Goal: Task Accomplishment & Management: Complete application form

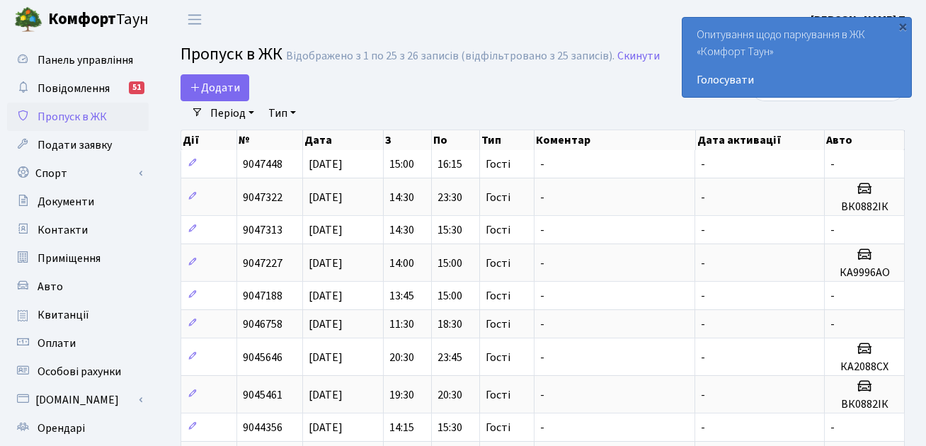
select select "25"
drag, startPoint x: 0, startPoint y: 0, endPoint x: 210, endPoint y: 81, distance: 225.5
click at [210, 81] on span "Додати" at bounding box center [215, 88] width 50 height 16
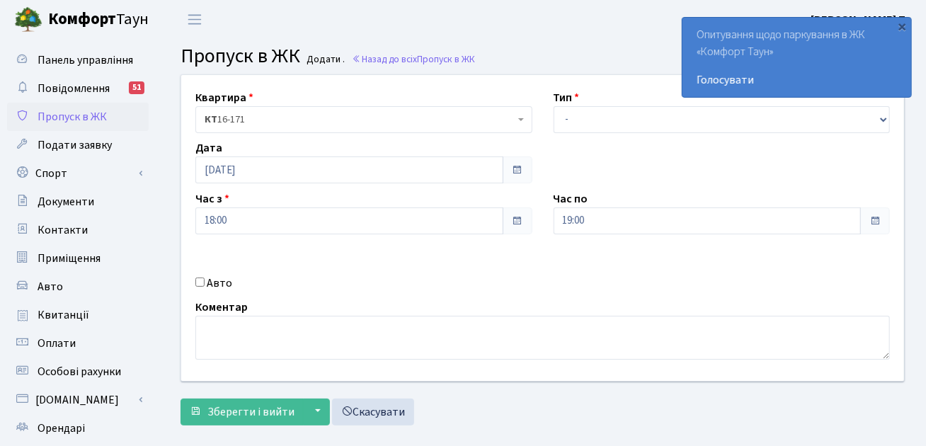
select select "3"
click at [554, 106] on select "- Доставка Таксі Гості Сервіс" at bounding box center [722, 119] width 337 height 27
click at [204, 283] on div "Авто" at bounding box center [364, 283] width 358 height 17
click at [202, 280] on input "Авто" at bounding box center [199, 281] width 9 height 9
checkbox input "true"
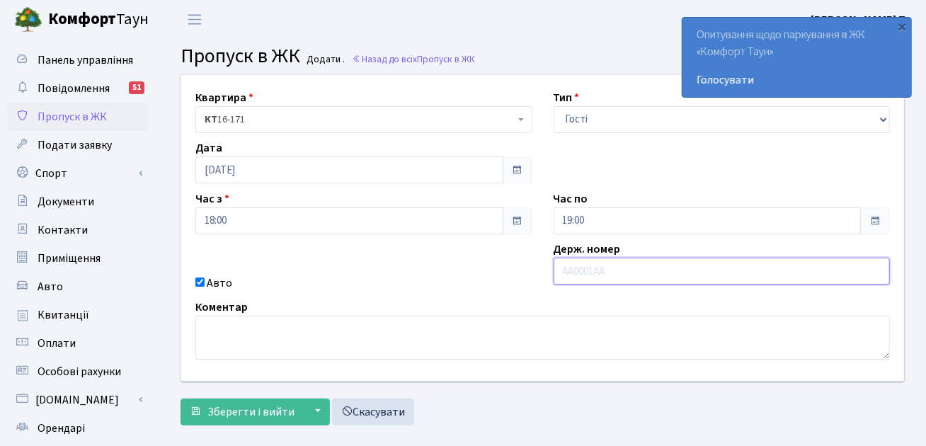
paste input "КА3440РС"
type input "КА3440РС"
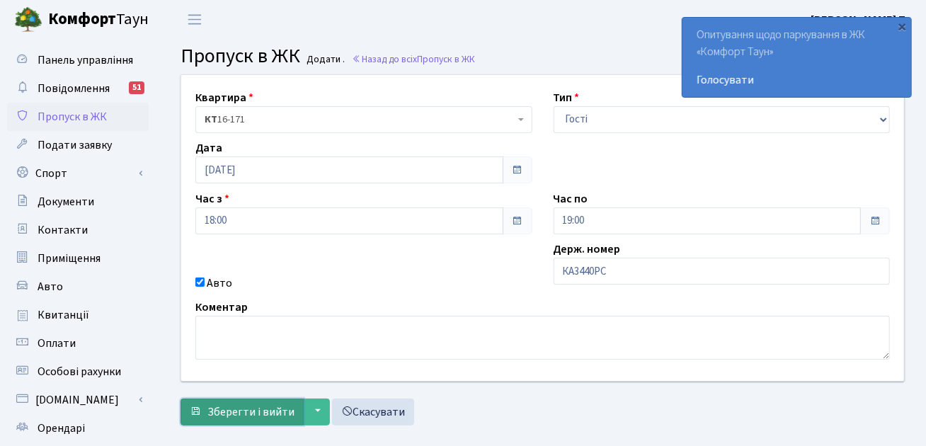
click at [277, 411] on span "Зберегти і вийти" at bounding box center [250, 412] width 87 height 16
drag, startPoint x: 102, startPoint y: 127, endPoint x: 607, endPoint y: 183, distance: 507.8
click at [600, 166] on div "Квартира <b>КТ</b>&nbsp;&nbsp;&nbsp;&nbsp;16-171 КТ 16-171 Тип - Доставка Таксі…" at bounding box center [543, 228] width 744 height 306
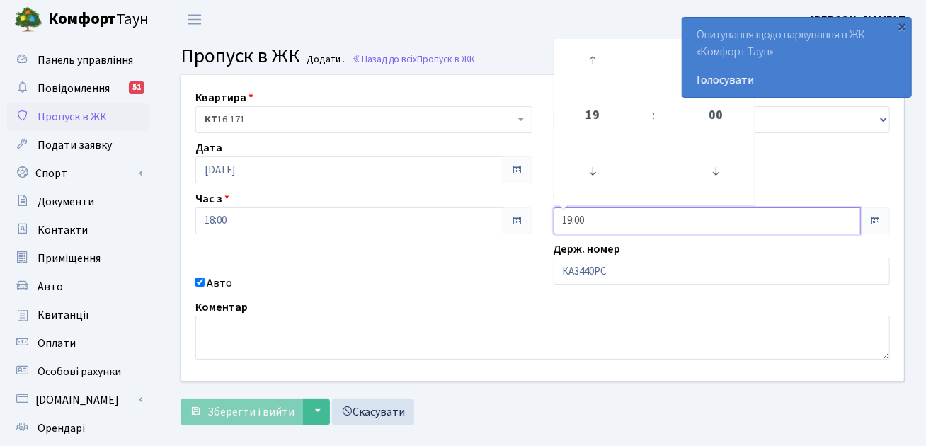
click at [608, 230] on input "19:00" at bounding box center [708, 220] width 308 height 27
click at [595, 66] on icon at bounding box center [592, 60] width 38 height 38
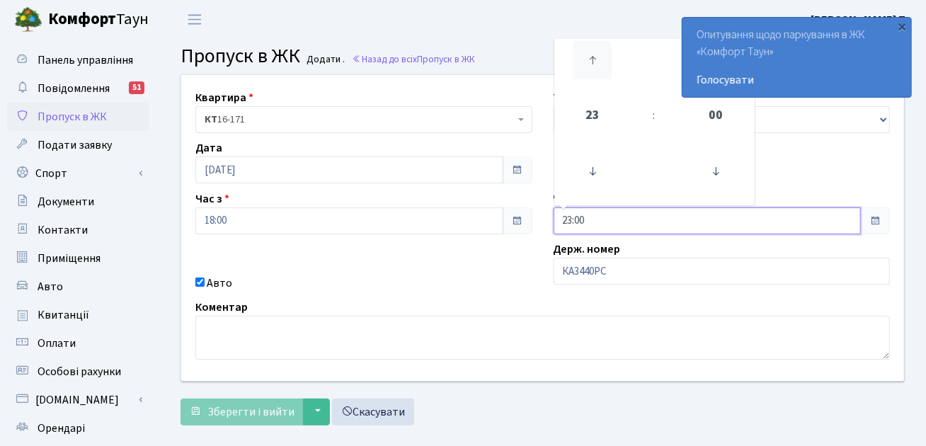
click at [595, 66] on icon at bounding box center [592, 60] width 38 height 38
type input "00:00"
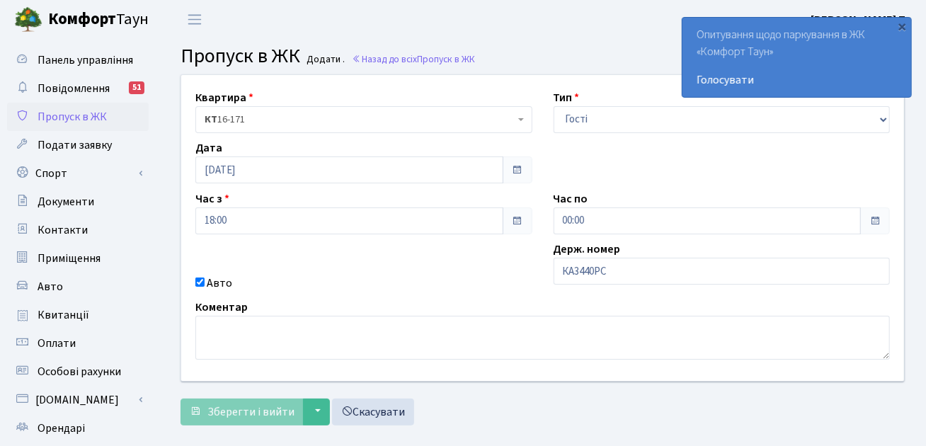
click at [371, 288] on div "Авто" at bounding box center [364, 283] width 358 height 17
click at [350, 287] on div "Авто" at bounding box center [364, 283] width 358 height 17
click at [306, 412] on button "▼" at bounding box center [316, 412] width 27 height 27
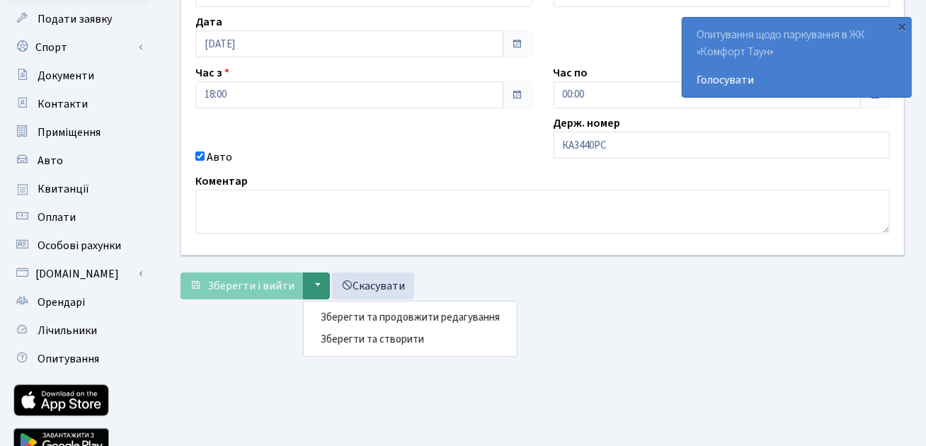
scroll to position [128, 0]
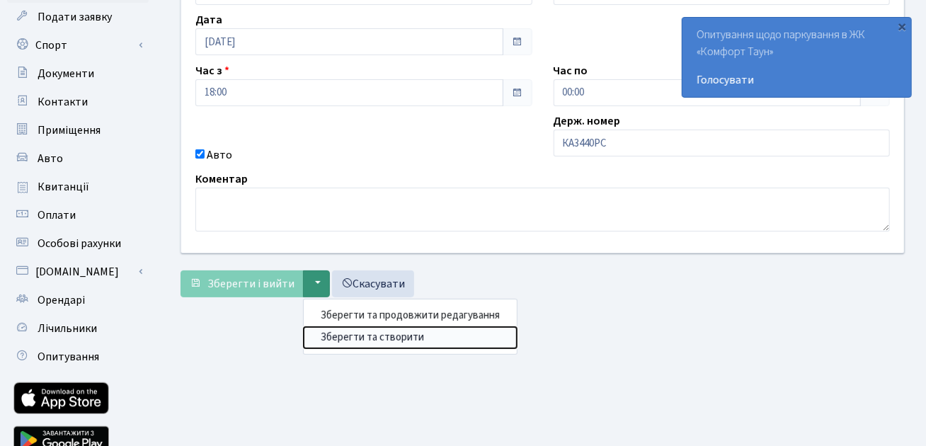
click at [391, 338] on button "Зберегти та створити" at bounding box center [410, 337] width 213 height 22
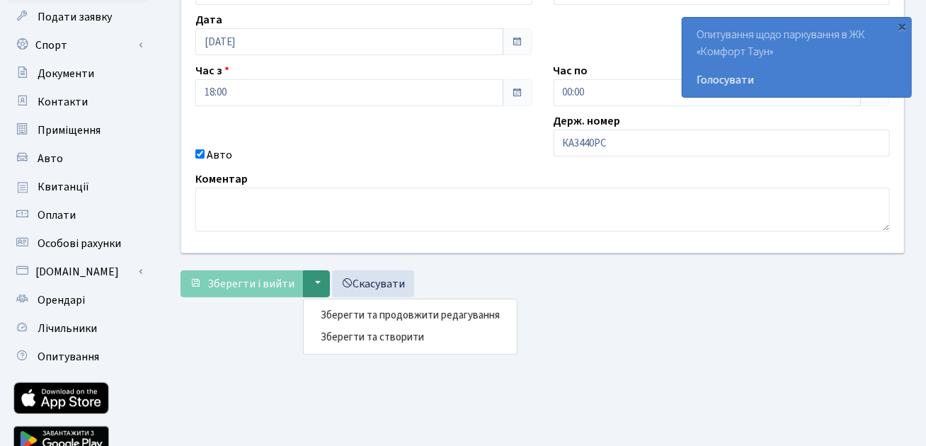
click at [226, 325] on main "Admin Пропуск в ЖК Додати Пропуск в ЖК Додати . Назад до всіх Пропуск в ЖК Квар…" at bounding box center [542, 192] width 767 height 563
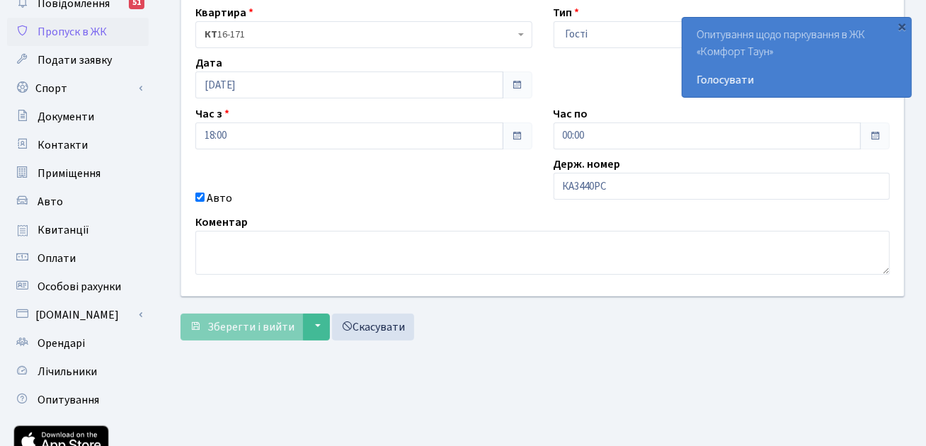
scroll to position [0, 0]
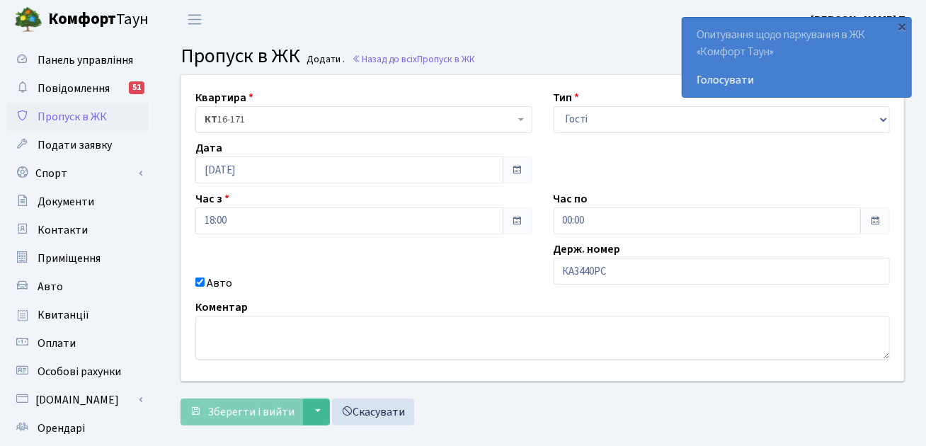
click at [69, 125] on span "Пропуск в ЖК" at bounding box center [72, 117] width 69 height 16
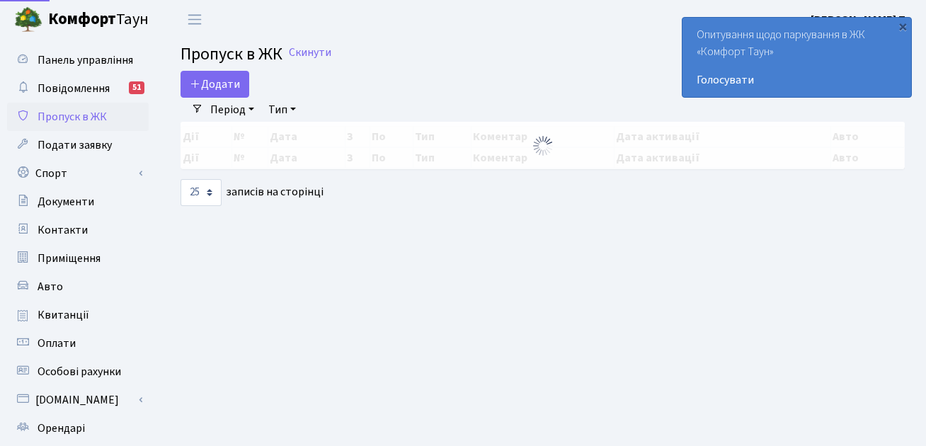
select select "25"
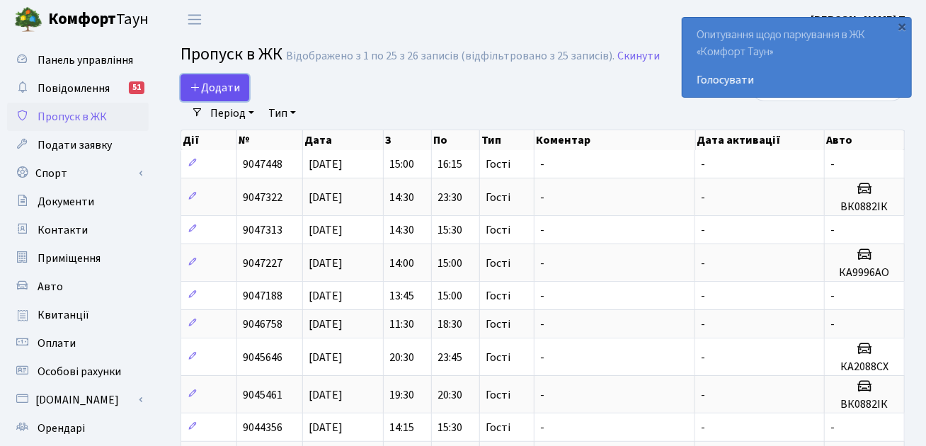
click at [205, 87] on span "Додати" at bounding box center [215, 88] width 50 height 16
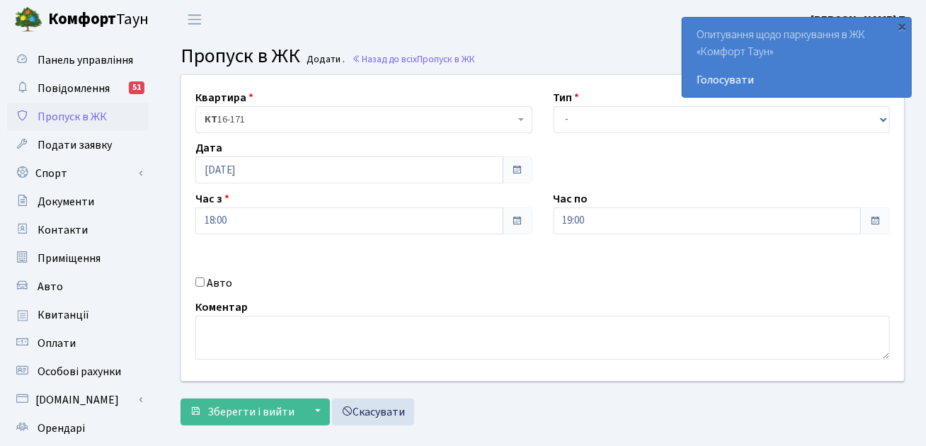
select select "3"
click at [554, 106] on select "- Доставка Таксі Гості Сервіс" at bounding box center [722, 119] width 337 height 27
click at [198, 275] on div "Квартира <b>КТ</b>&nbsp;&nbsp;&nbsp;&nbsp;16-171 КТ 16-171 Тип - Доставка Таксі…" at bounding box center [543, 228] width 744 height 306
click at [198, 276] on div "Авто" at bounding box center [364, 283] width 358 height 17
click at [193, 282] on div "Авто" at bounding box center [364, 283] width 358 height 17
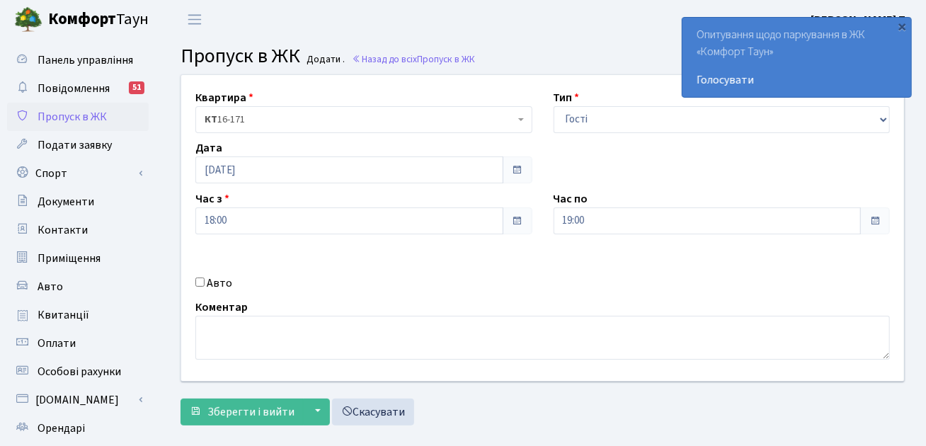
click at [195, 282] on input "Авто" at bounding box center [199, 281] width 9 height 9
checkbox input "true"
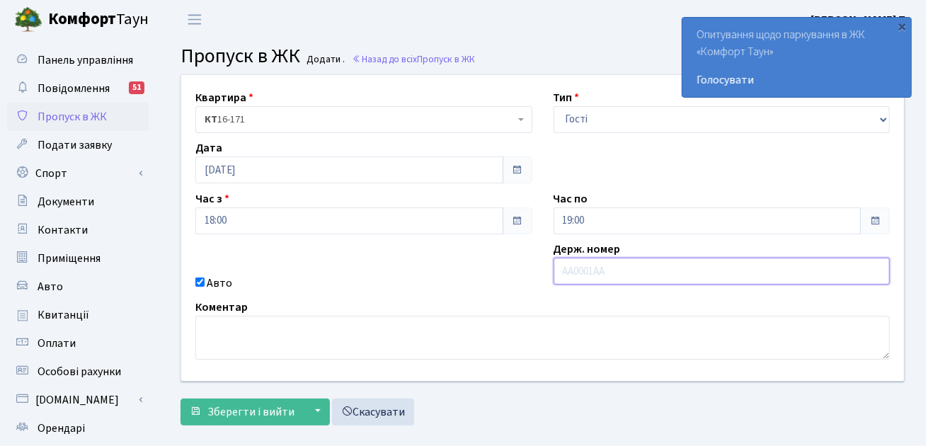
paste input "КА3440РС"
type input "КА3440РС"
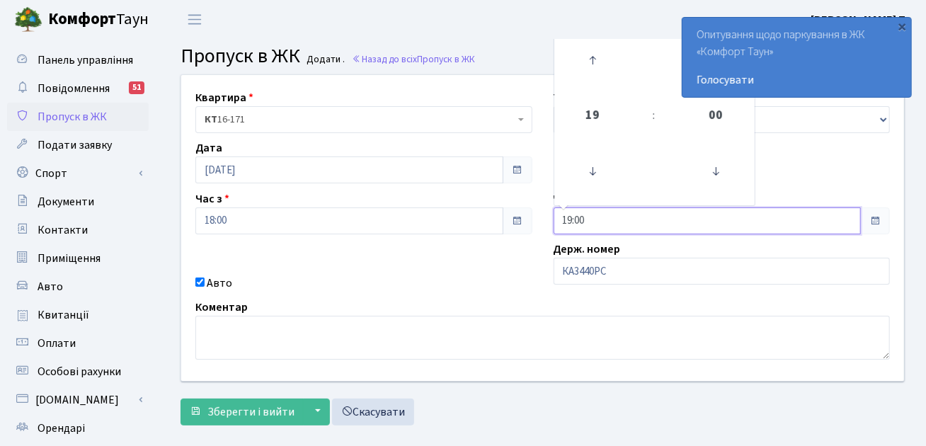
click at [629, 222] on input "19:00" at bounding box center [708, 220] width 308 height 27
click at [596, 50] on icon at bounding box center [592, 60] width 38 height 38
click at [591, 64] on icon at bounding box center [592, 60] width 38 height 38
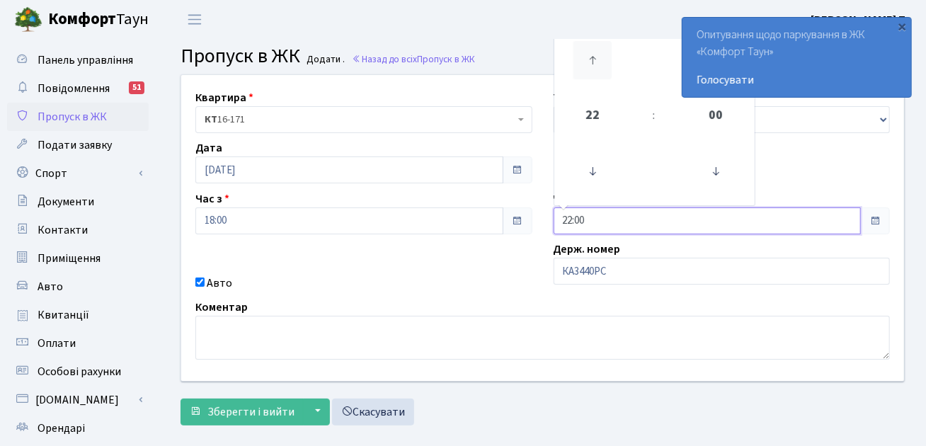
type input "23:00"
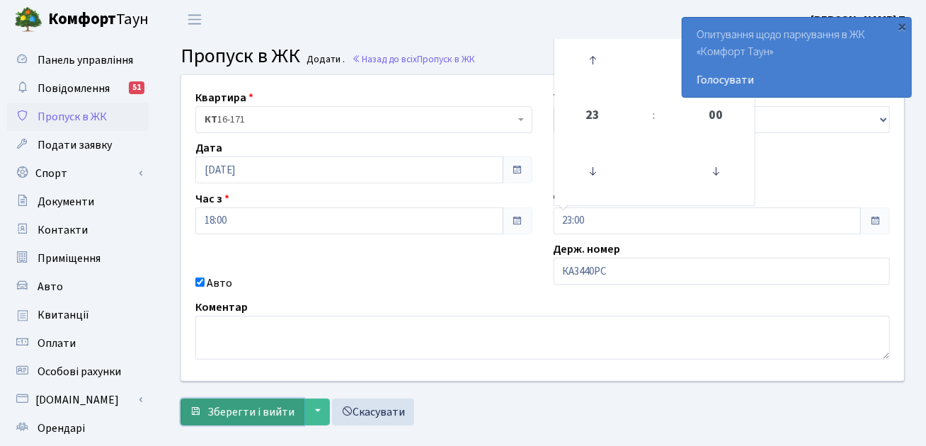
click at [269, 407] on span "Зберегти і вийти" at bounding box center [250, 412] width 87 height 16
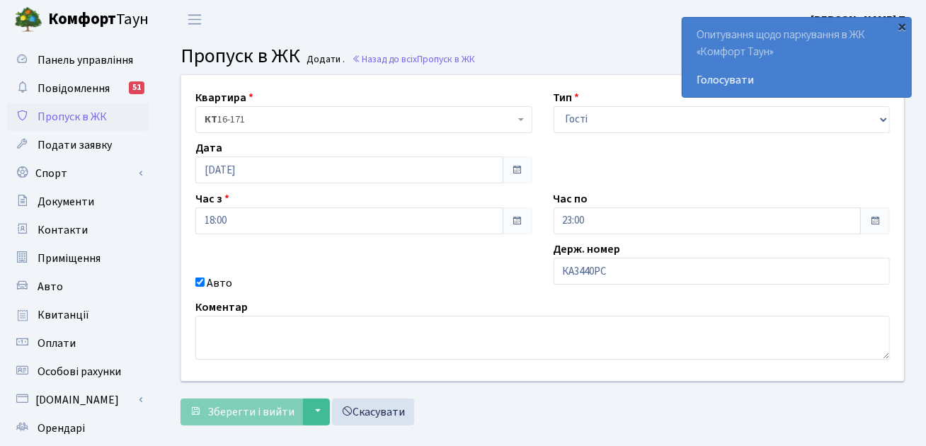
click at [903, 25] on div "×" at bounding box center [903, 26] width 14 height 14
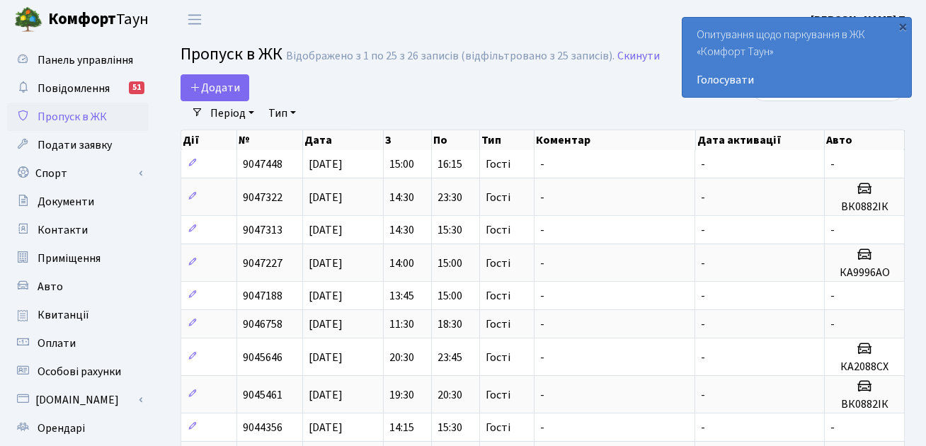
select select "25"
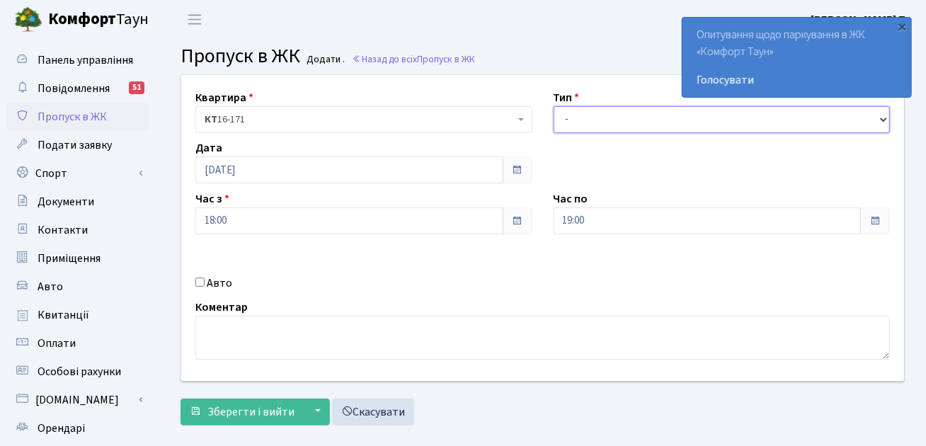
click at [568, 113] on select "- Доставка Таксі Гості Сервіс" at bounding box center [722, 119] width 337 height 27
select select "3"
click at [554, 106] on select "- Доставка Таксі Гості Сервіс" at bounding box center [722, 119] width 337 height 27
click at [198, 280] on input "Авто" at bounding box center [199, 281] width 9 height 9
checkbox input "true"
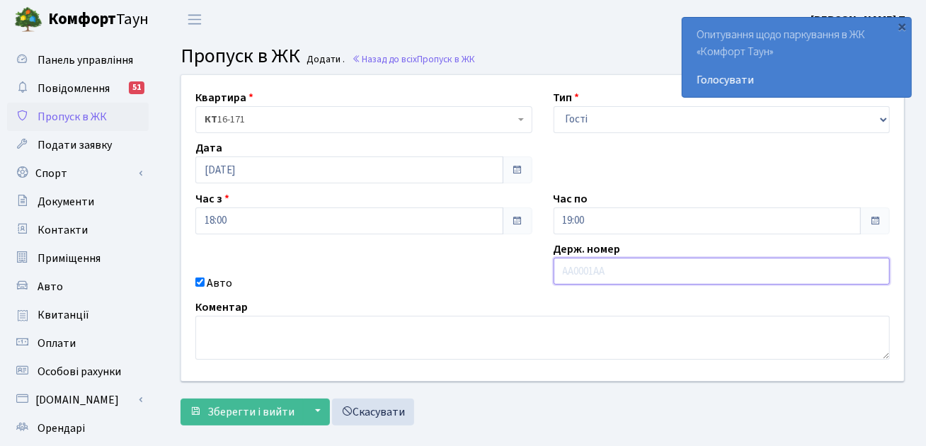
paste input "КА3440РС"
type input "КА3440РС"
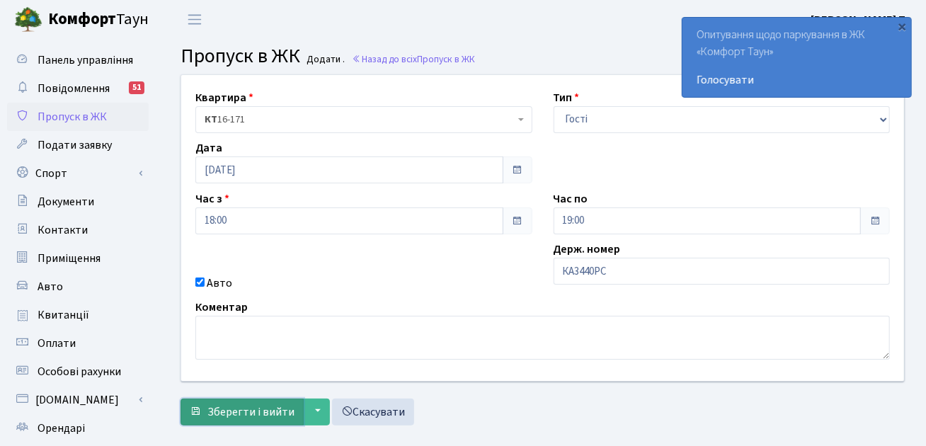
click at [235, 408] on span "Зберегти і вийти" at bounding box center [250, 412] width 87 height 16
click at [198, 282] on input "Авто" at bounding box center [199, 281] width 9 height 9
checkbox input "false"
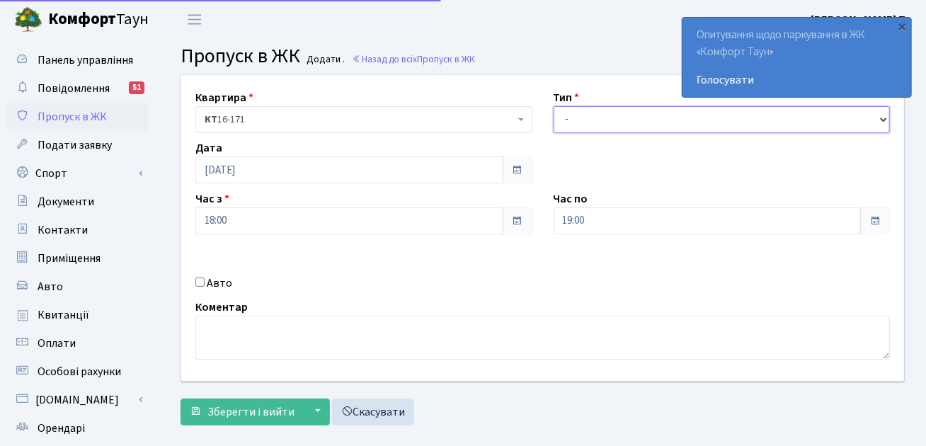
click at [643, 127] on select "- Доставка Таксі Гості Сервіс" at bounding box center [722, 119] width 337 height 27
select select "3"
click at [554, 106] on select "- Доставка Таксі Гості Сервіс" at bounding box center [722, 119] width 337 height 27
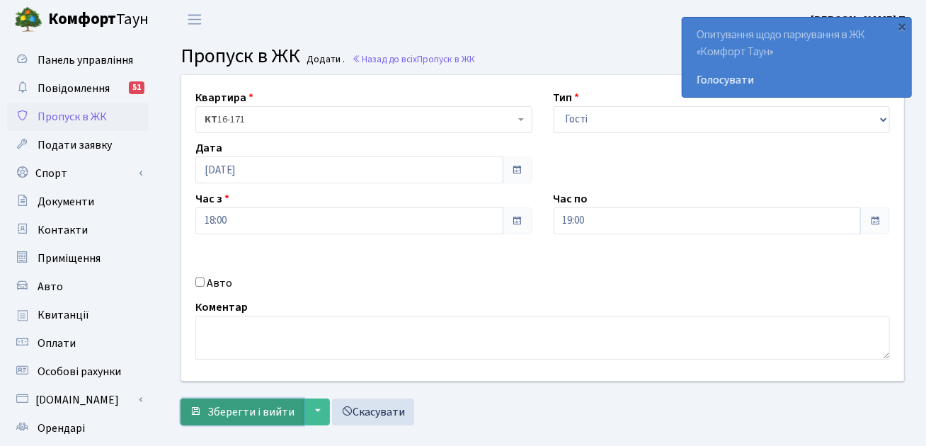
click at [231, 411] on span "Зберегти і вийти" at bounding box center [250, 412] width 87 height 16
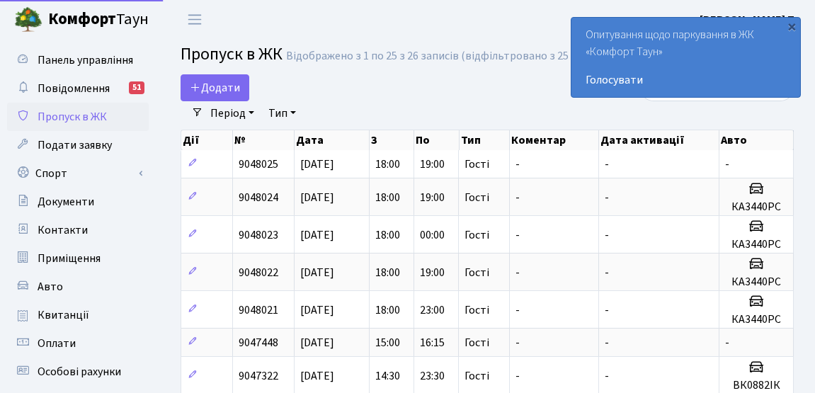
select select "25"
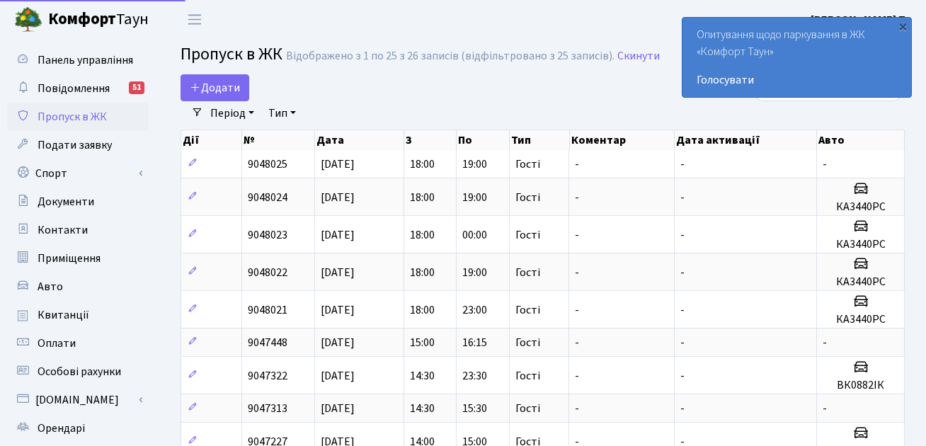
select select "25"
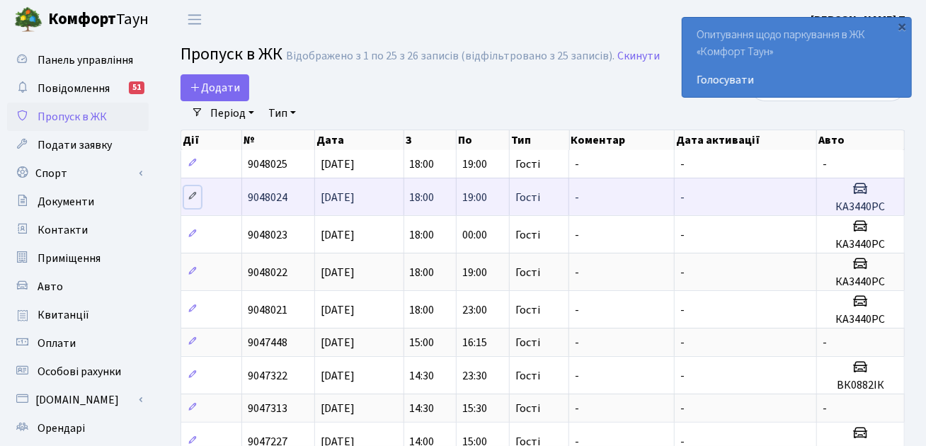
click at [193, 193] on icon at bounding box center [193, 196] width 10 height 10
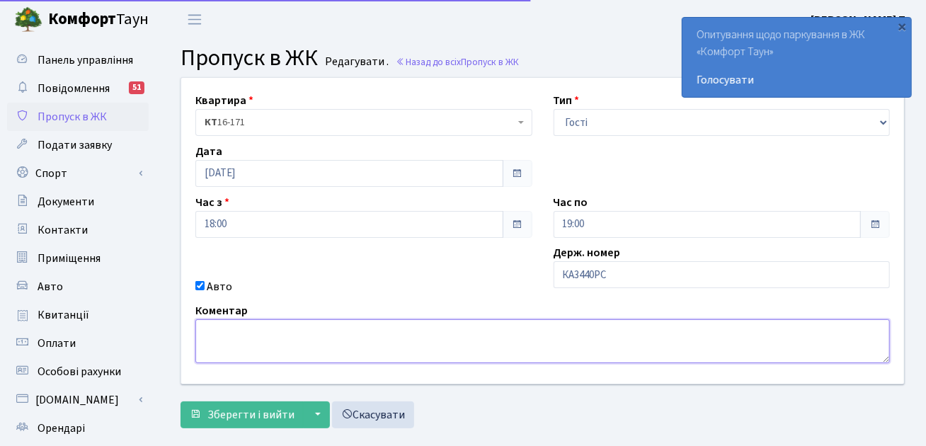
click at [334, 348] on textarea at bounding box center [542, 341] width 694 height 44
paste textarea "КА3440РС"
type textarea "КА3440РС"
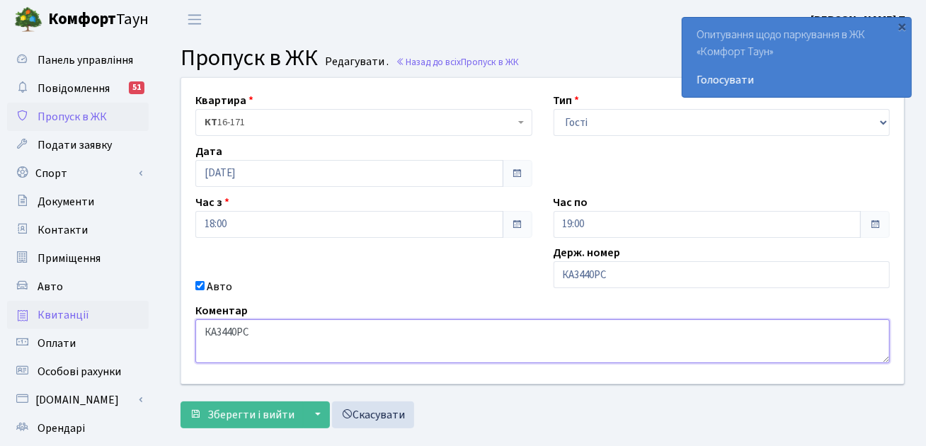
drag, startPoint x: 306, startPoint y: 331, endPoint x: 147, endPoint y: 326, distance: 158.6
click at [147, 326] on div "Панель управління Повідомлення 51 Пропуск в ЖК Подати заявку Спорт Бронювання С…" at bounding box center [463, 320] width 926 height 563
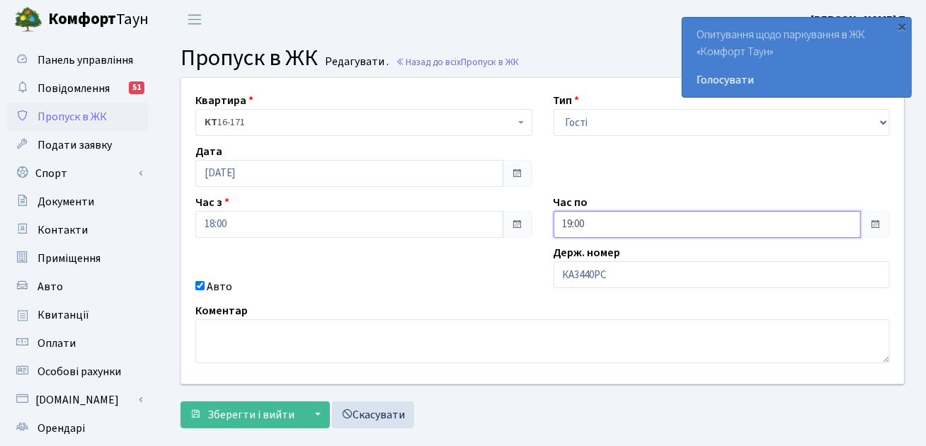
click at [575, 224] on input "19:00" at bounding box center [708, 224] width 308 height 27
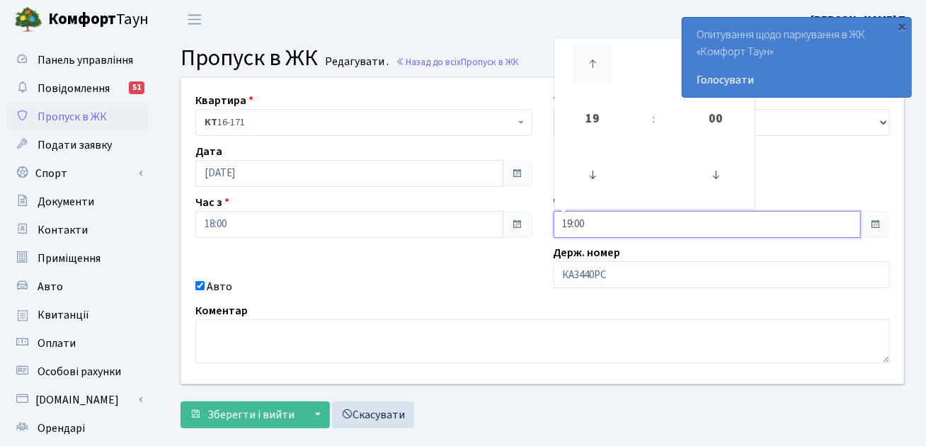
click at [602, 67] on icon at bounding box center [592, 64] width 38 height 38
type input "23:00"
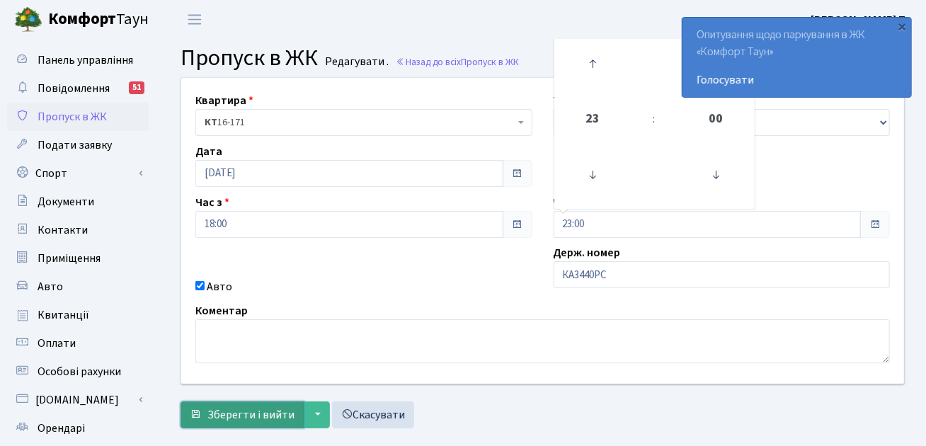
click at [224, 411] on span "Зберегти і вийти" at bounding box center [250, 415] width 87 height 16
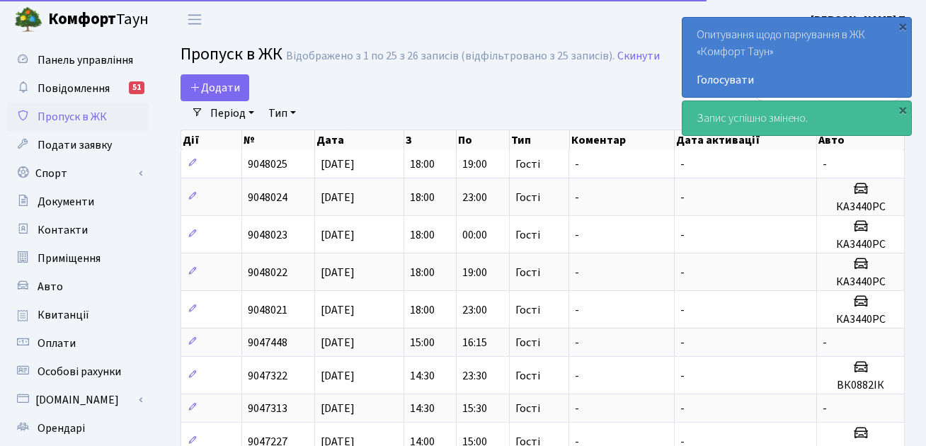
select select "25"
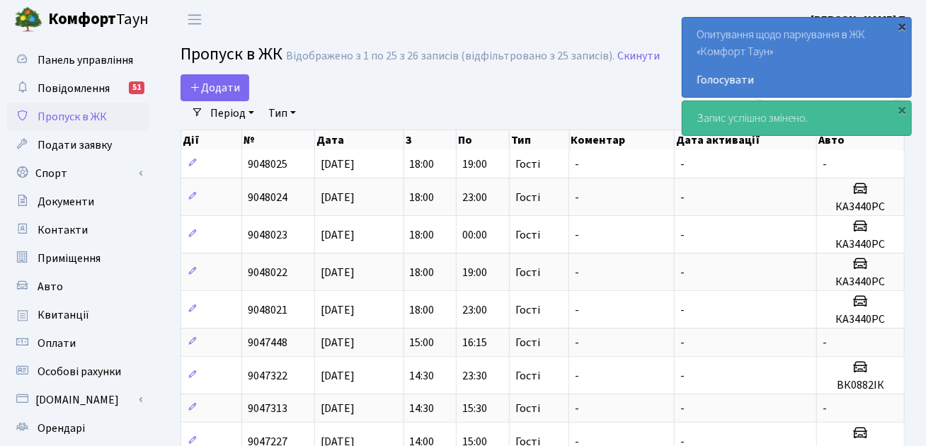
click at [902, 27] on div "×" at bounding box center [903, 26] width 14 height 14
